Goal: Subscribe to service/newsletter

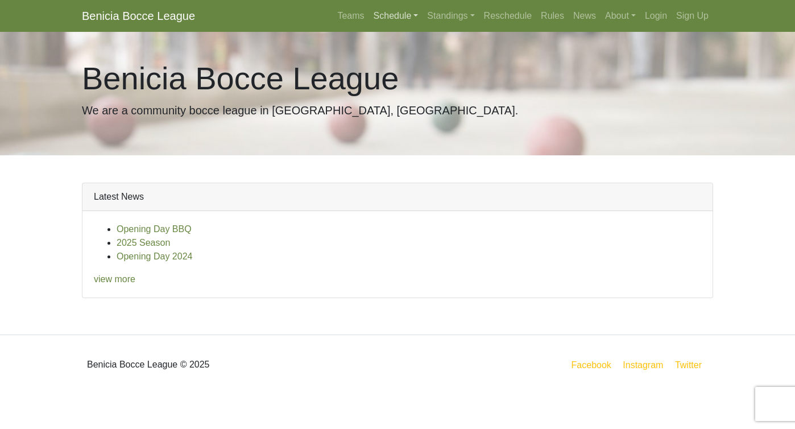
click at [376, 16] on link "Schedule" at bounding box center [396, 16] width 54 height 23
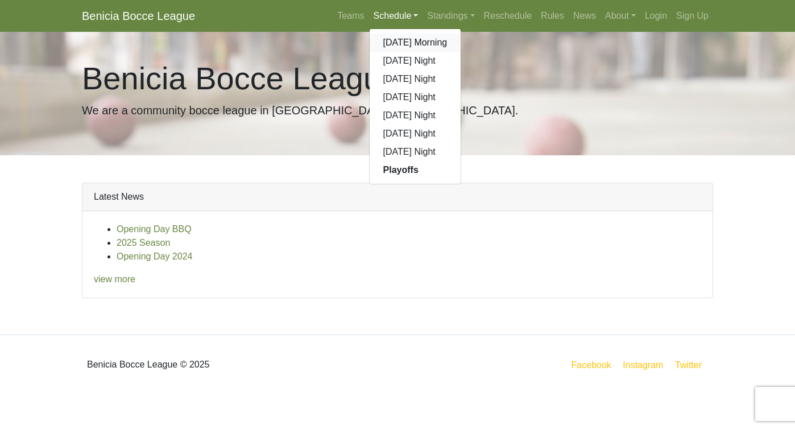
click at [378, 36] on link "[DATE] Morning" at bounding box center [416, 43] width 92 height 18
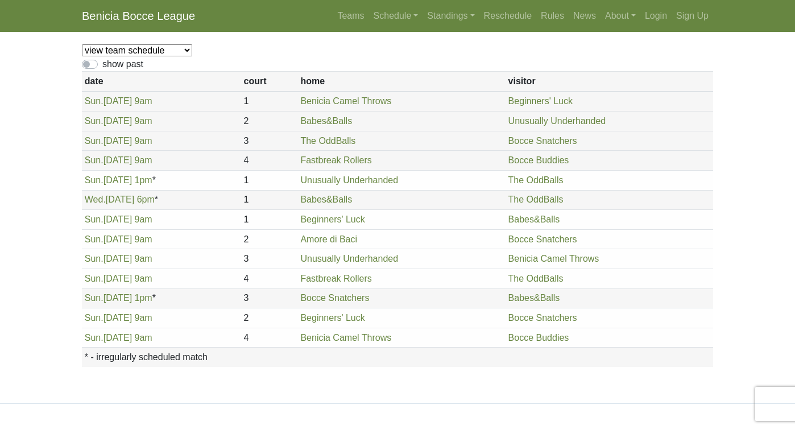
scroll to position [113, 0]
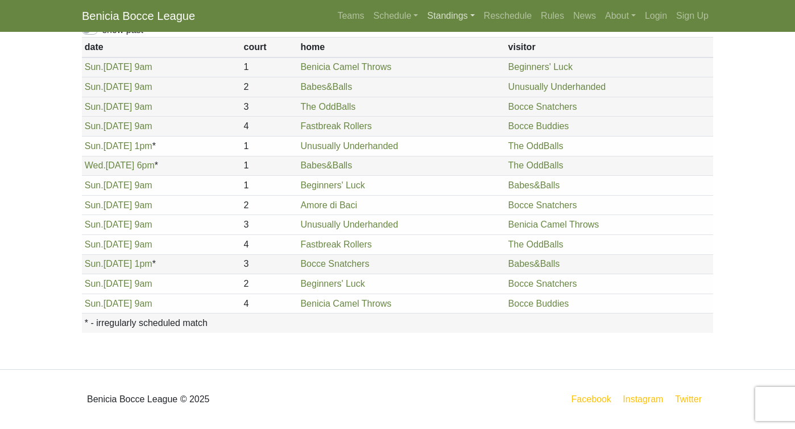
click at [432, 16] on link "Standings" at bounding box center [450, 16] width 56 height 23
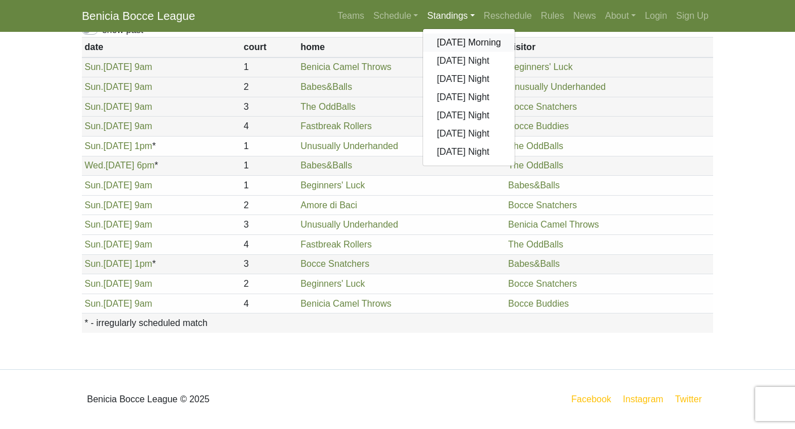
click at [437, 38] on link "[DATE] Morning" at bounding box center [469, 43] width 92 height 18
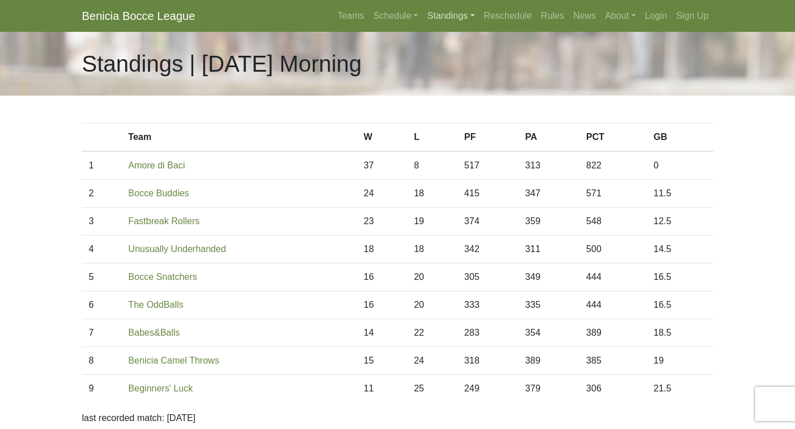
click at [429, 14] on link "Standings" at bounding box center [450, 16] width 56 height 23
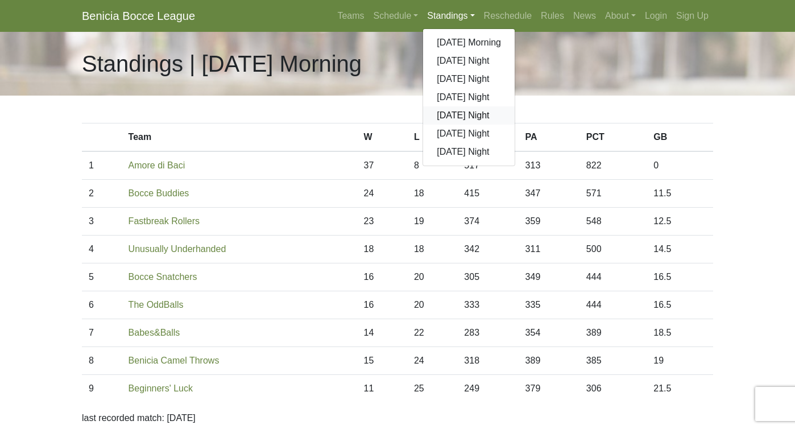
click at [432, 114] on link "[DATE] Night" at bounding box center [469, 115] width 92 height 18
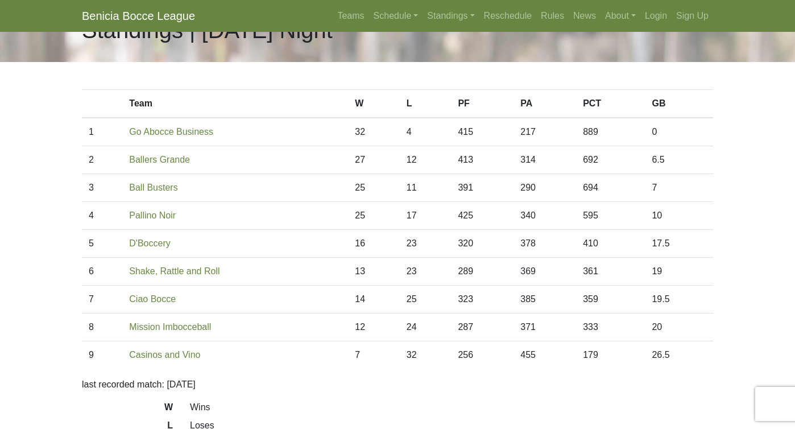
scroll to position [35, 0]
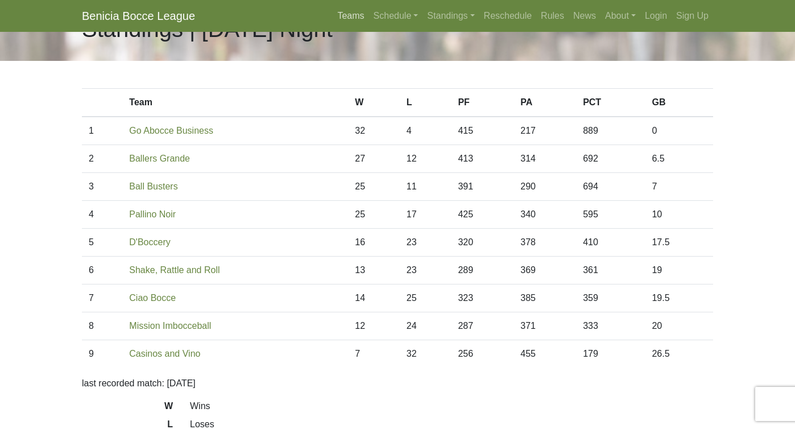
click at [350, 18] on link "Teams" at bounding box center [351, 16] width 36 height 23
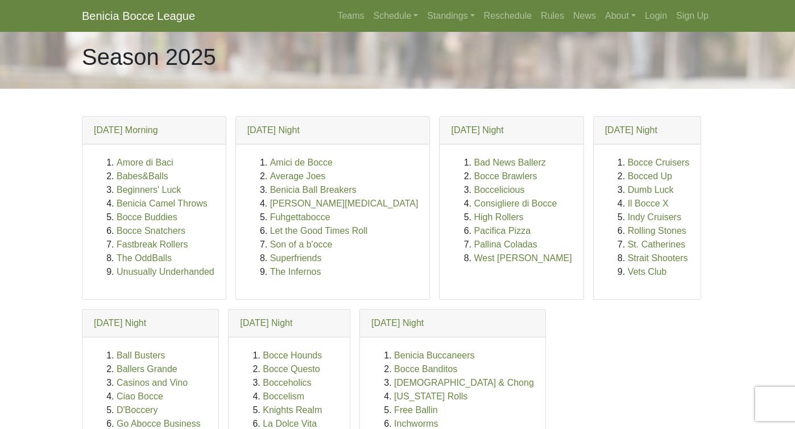
scroll to position [6, 0]
click at [451, 130] on link "[DATE] Night" at bounding box center [477, 131] width 52 height 10
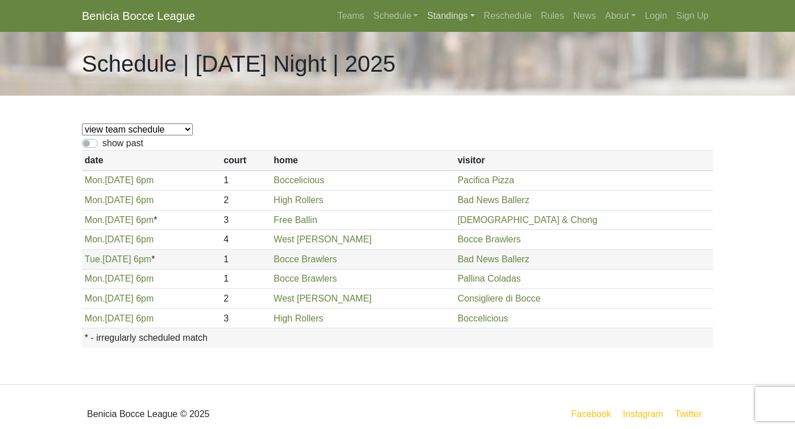
click at [438, 15] on link "Standings" at bounding box center [450, 16] width 56 height 23
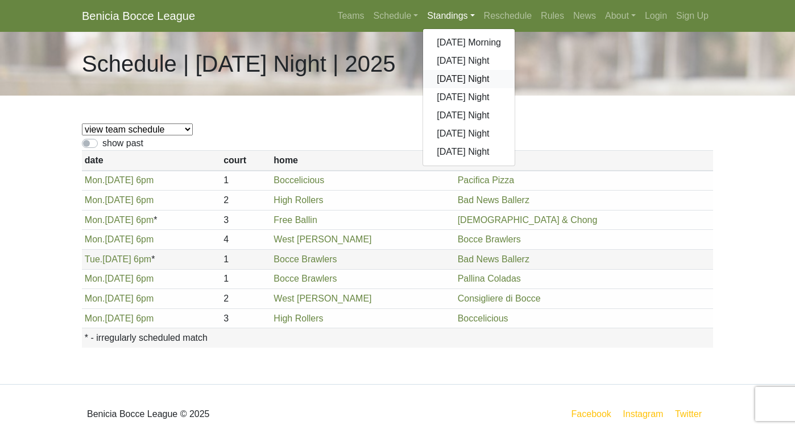
click at [443, 77] on link "[DATE] Night" at bounding box center [469, 79] width 92 height 18
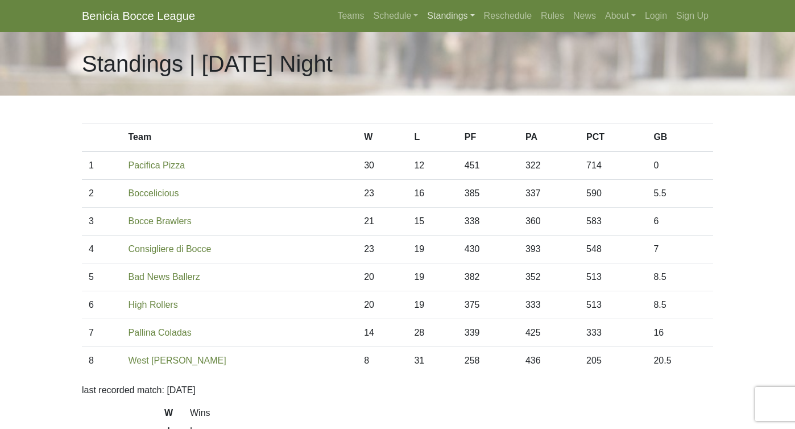
click at [437, 16] on link "Standings" at bounding box center [450, 16] width 56 height 23
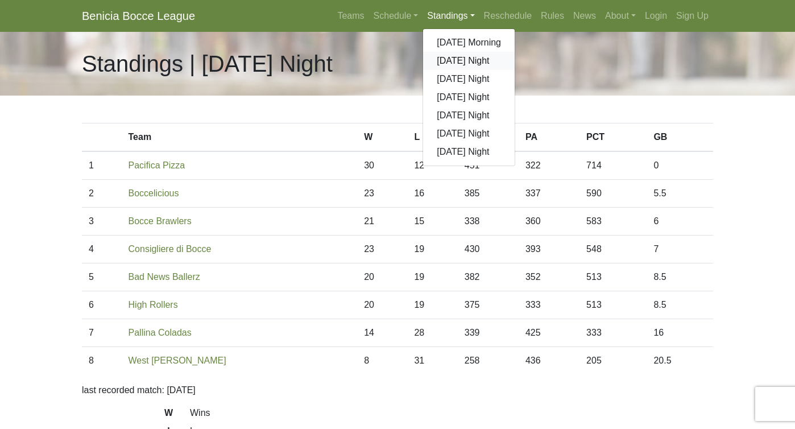
click at [438, 57] on link "[DATE] Night" at bounding box center [469, 61] width 92 height 18
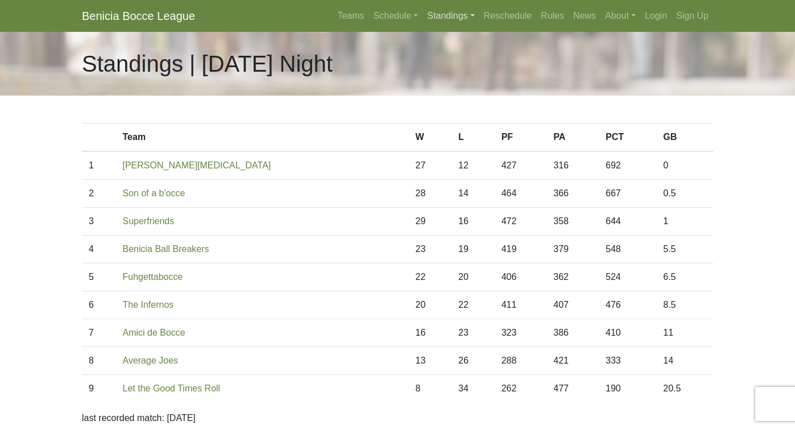
click at [435, 19] on link "Standings" at bounding box center [450, 16] width 56 height 23
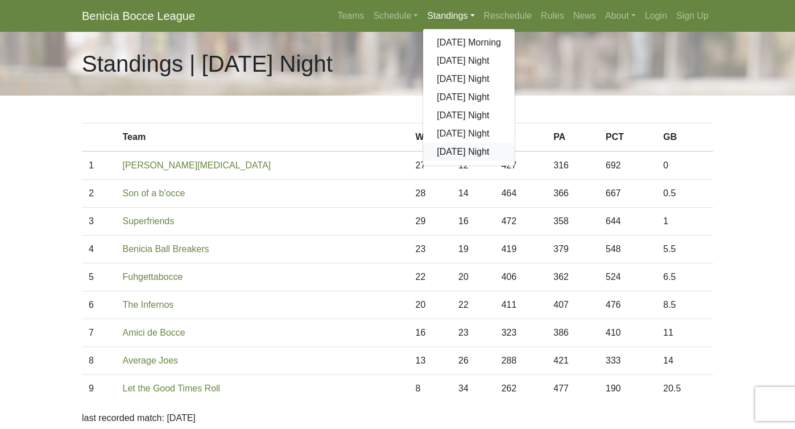
click at [440, 146] on link "[DATE] Night" at bounding box center [469, 152] width 92 height 18
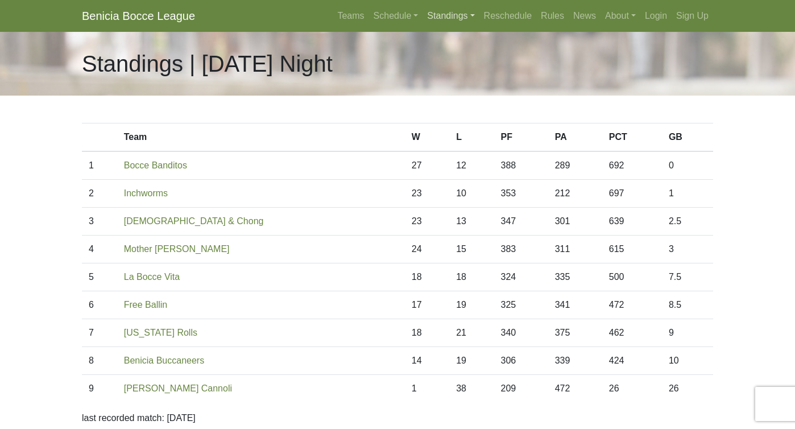
click at [433, 16] on link "Standings" at bounding box center [450, 16] width 56 height 23
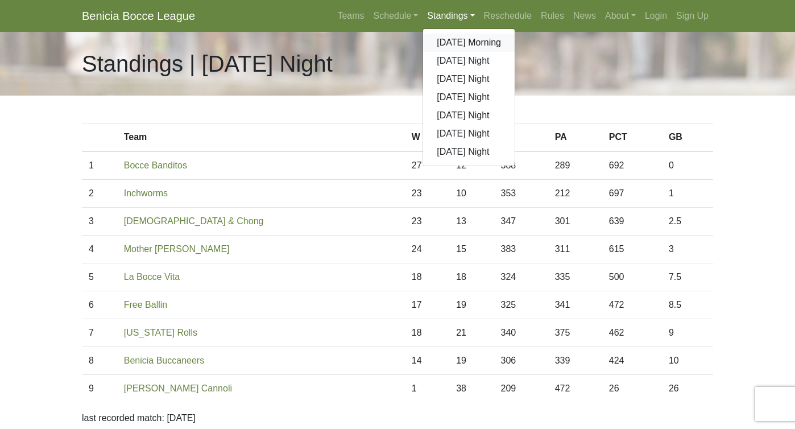
click at [437, 39] on link "[DATE] Morning" at bounding box center [469, 43] width 92 height 18
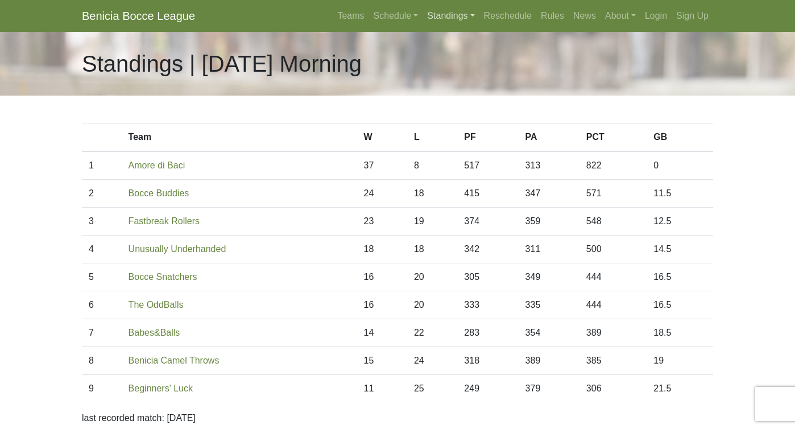
click at [437, 20] on link "Standings" at bounding box center [450, 16] width 56 height 23
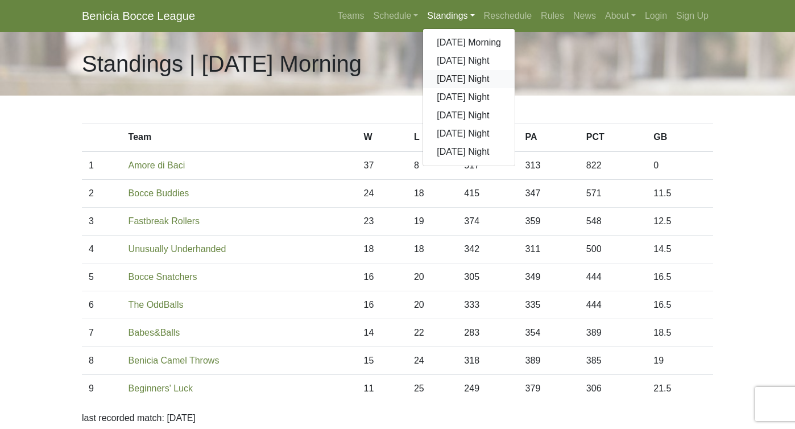
click at [437, 75] on link "[DATE] Night" at bounding box center [469, 79] width 92 height 18
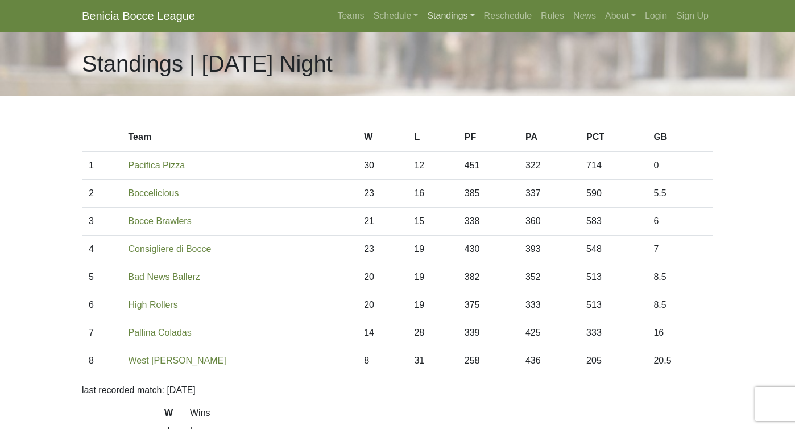
click at [430, 14] on link "Standings" at bounding box center [450, 16] width 56 height 23
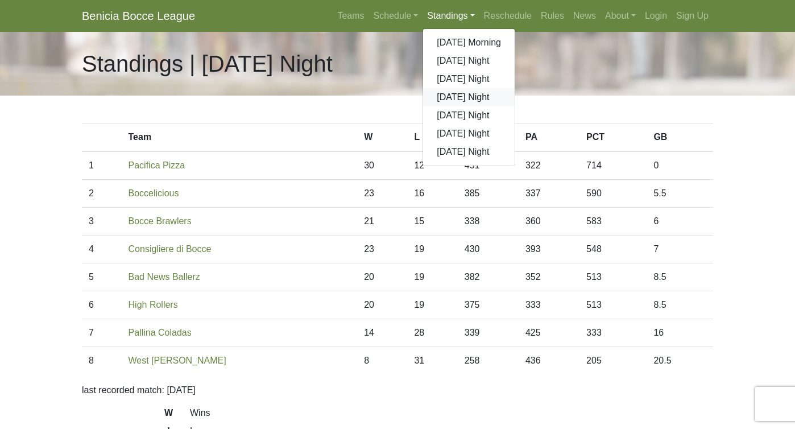
click at [434, 94] on link "[DATE] Night" at bounding box center [469, 97] width 92 height 18
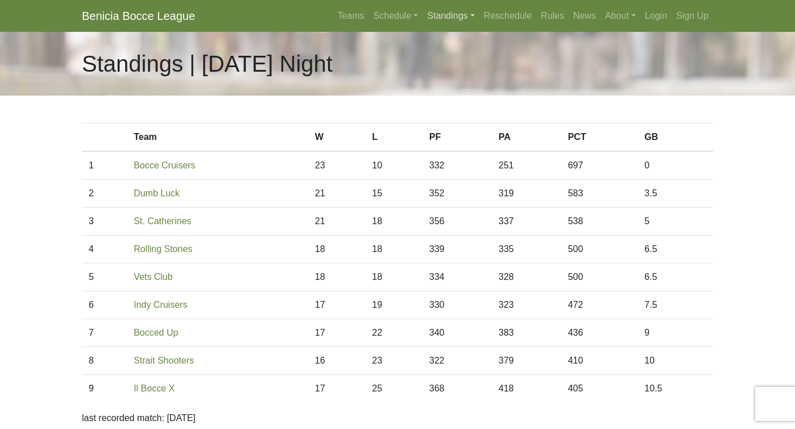
click at [424, 16] on link "Standings" at bounding box center [450, 16] width 56 height 23
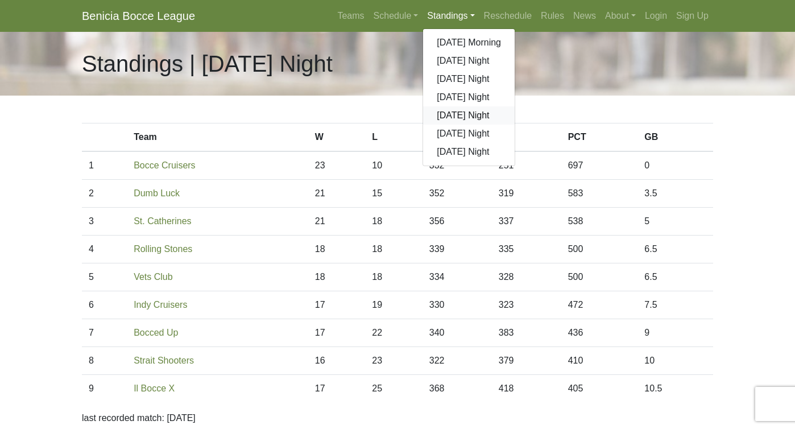
click at [435, 114] on link "[DATE] Night" at bounding box center [469, 115] width 92 height 18
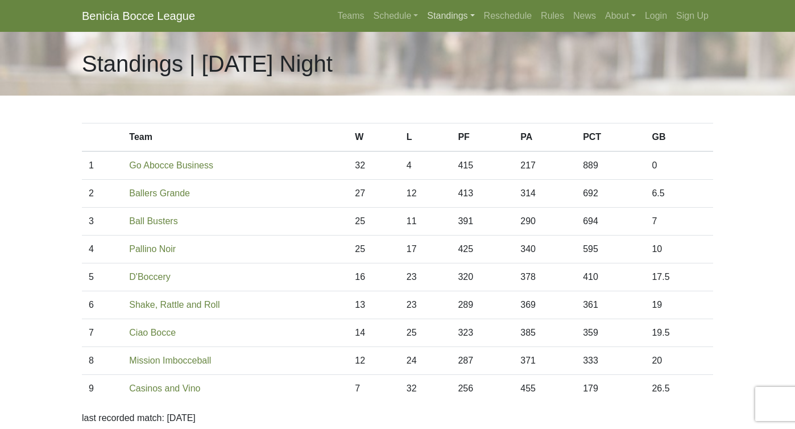
click at [430, 14] on link "Standings" at bounding box center [450, 16] width 56 height 23
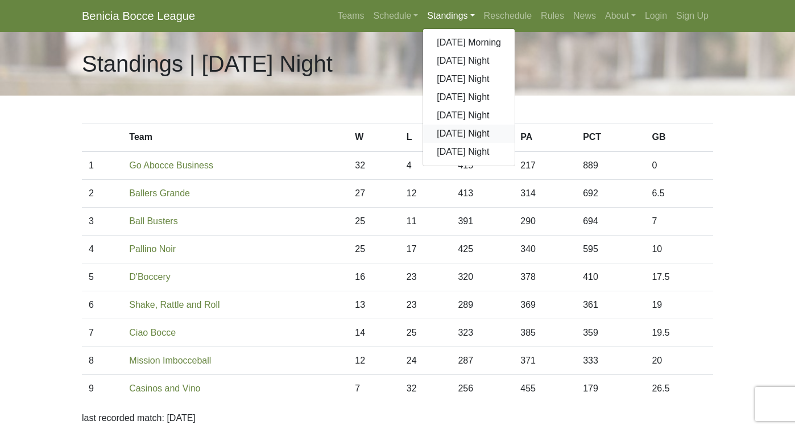
click at [439, 130] on link "[DATE] Night" at bounding box center [469, 134] width 92 height 18
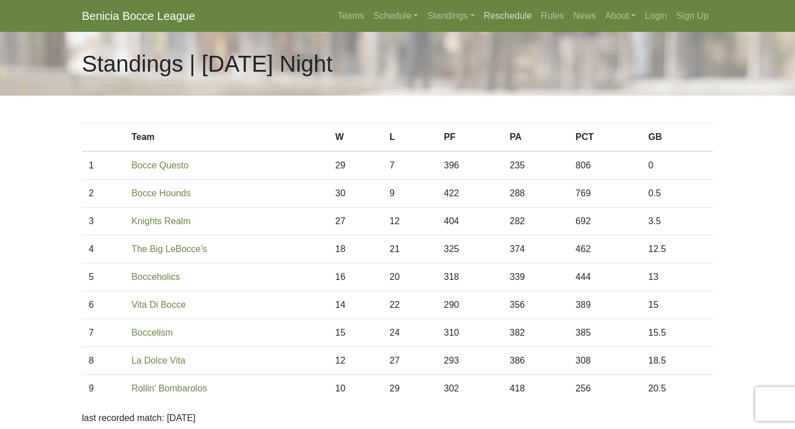
click at [506, 12] on link "Reschedule" at bounding box center [507, 16] width 57 height 23
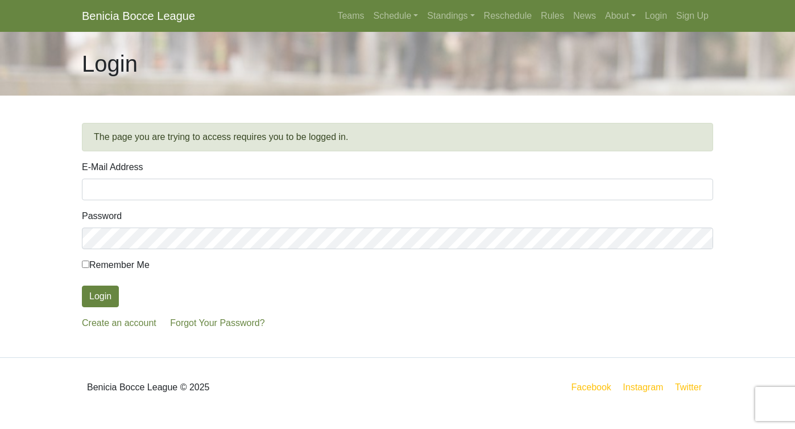
type input "[EMAIL_ADDRESS][DOMAIN_NAME]"
click at [344, 14] on link "Teams" at bounding box center [351, 16] width 36 height 23
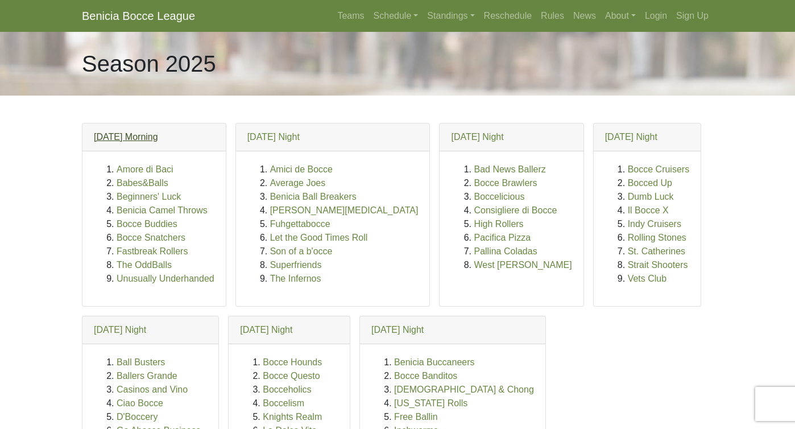
click at [105, 135] on link "[DATE] Morning" at bounding box center [126, 137] width 64 height 10
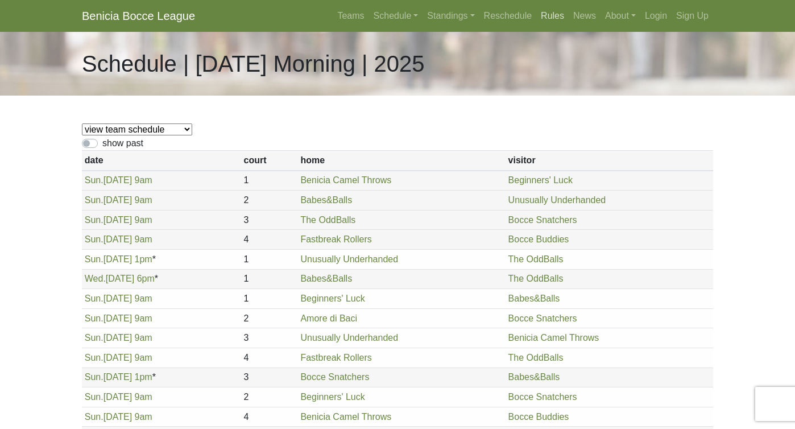
click at [545, 17] on link "Rules" at bounding box center [552, 16] width 32 height 23
click at [582, 19] on link "News" at bounding box center [585, 16] width 32 height 23
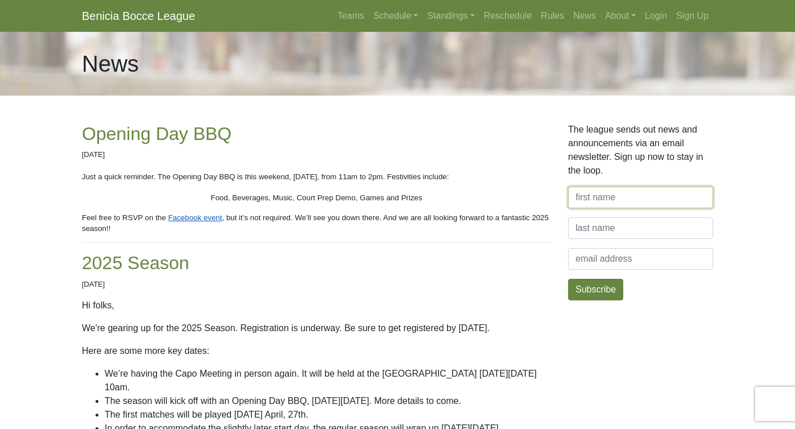
click at [582, 192] on input "first name" at bounding box center [640, 197] width 145 height 22
type input "Mary"
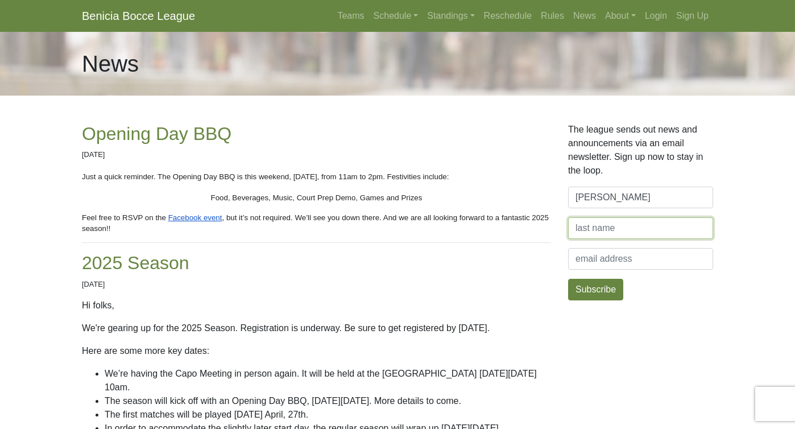
type input "Lichty"
type input "mmlichty10@gmail.com"
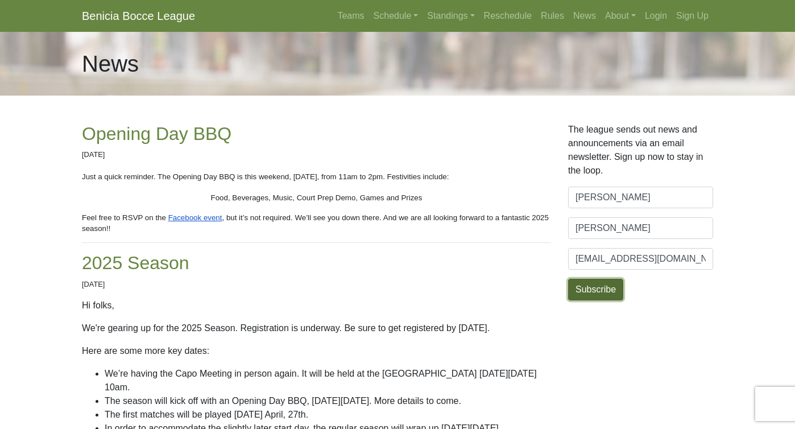
click at [596, 289] on button "Subscribe" at bounding box center [595, 290] width 55 height 22
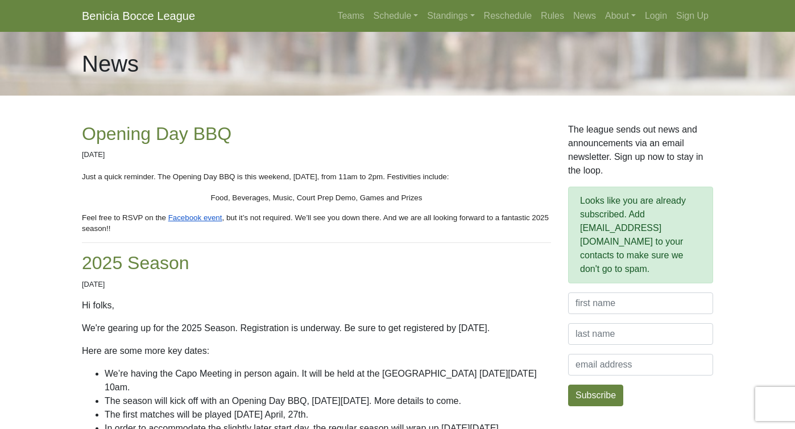
scroll to position [14, 0]
